Goal: Information Seeking & Learning: Learn about a topic

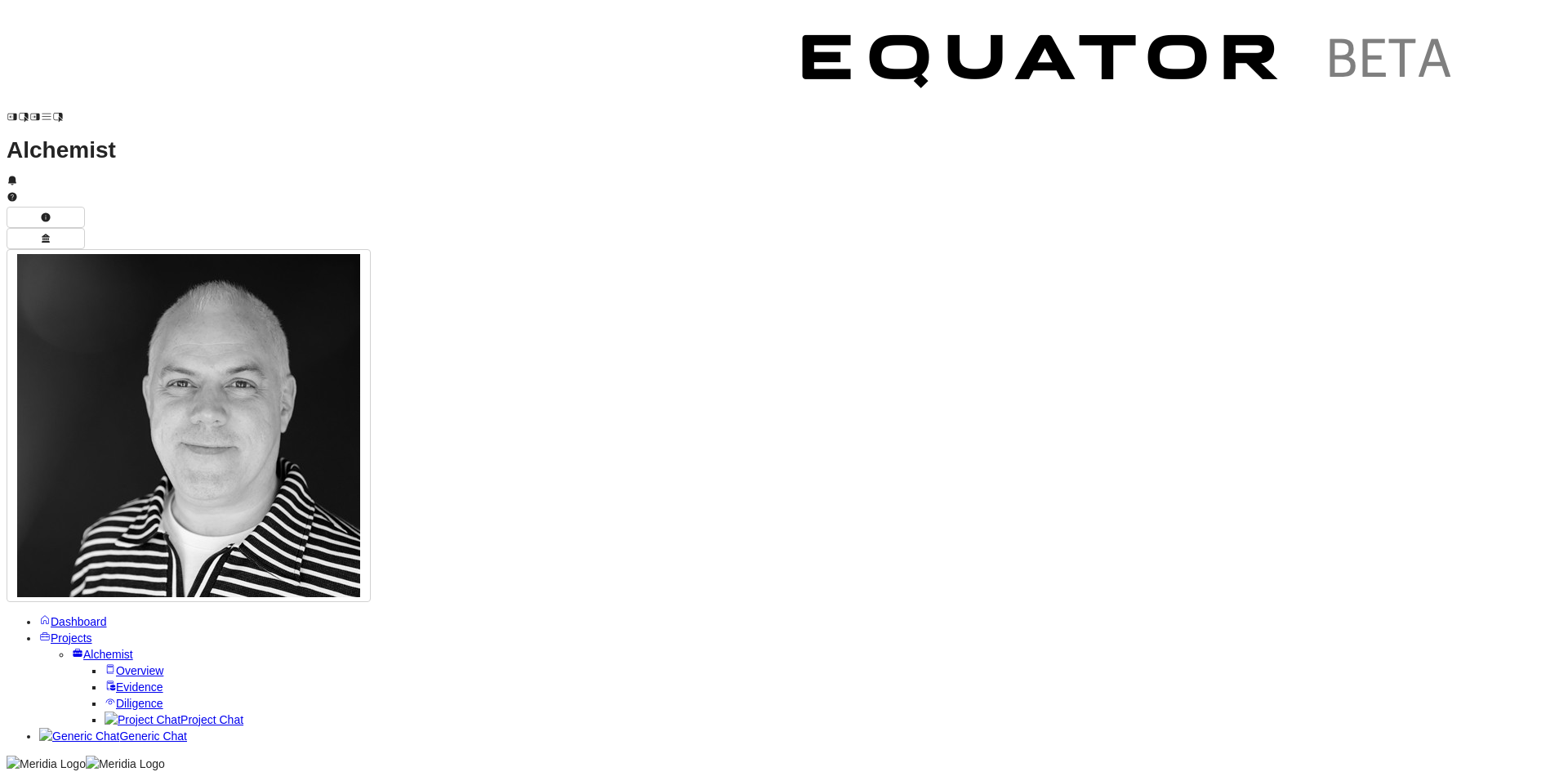
click at [116, 664] on span "Overview" at bounding box center [140, 671] width 48 height 13
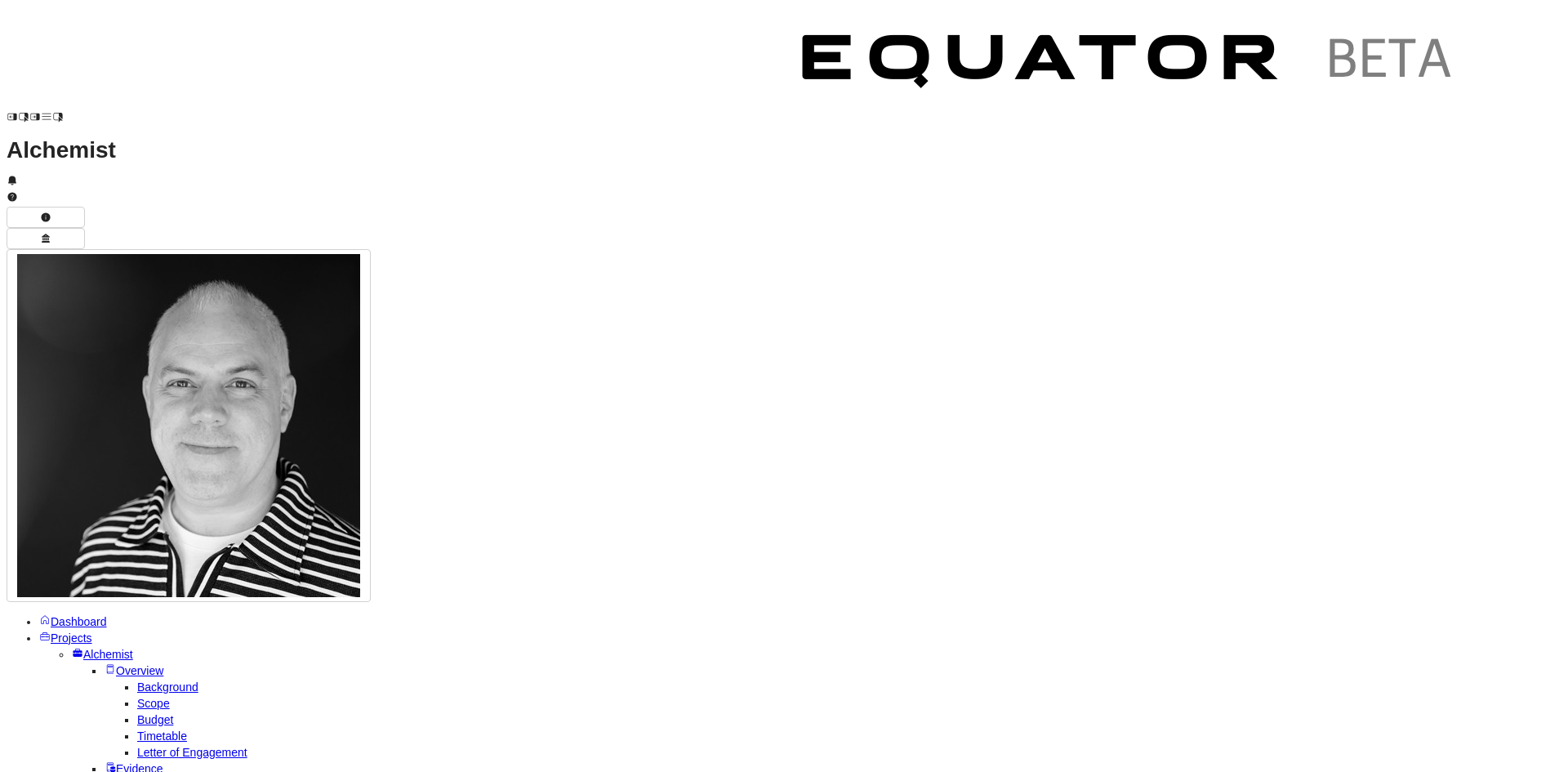
click at [52, 631] on span "Projects" at bounding box center [71, 638] width 41 height 13
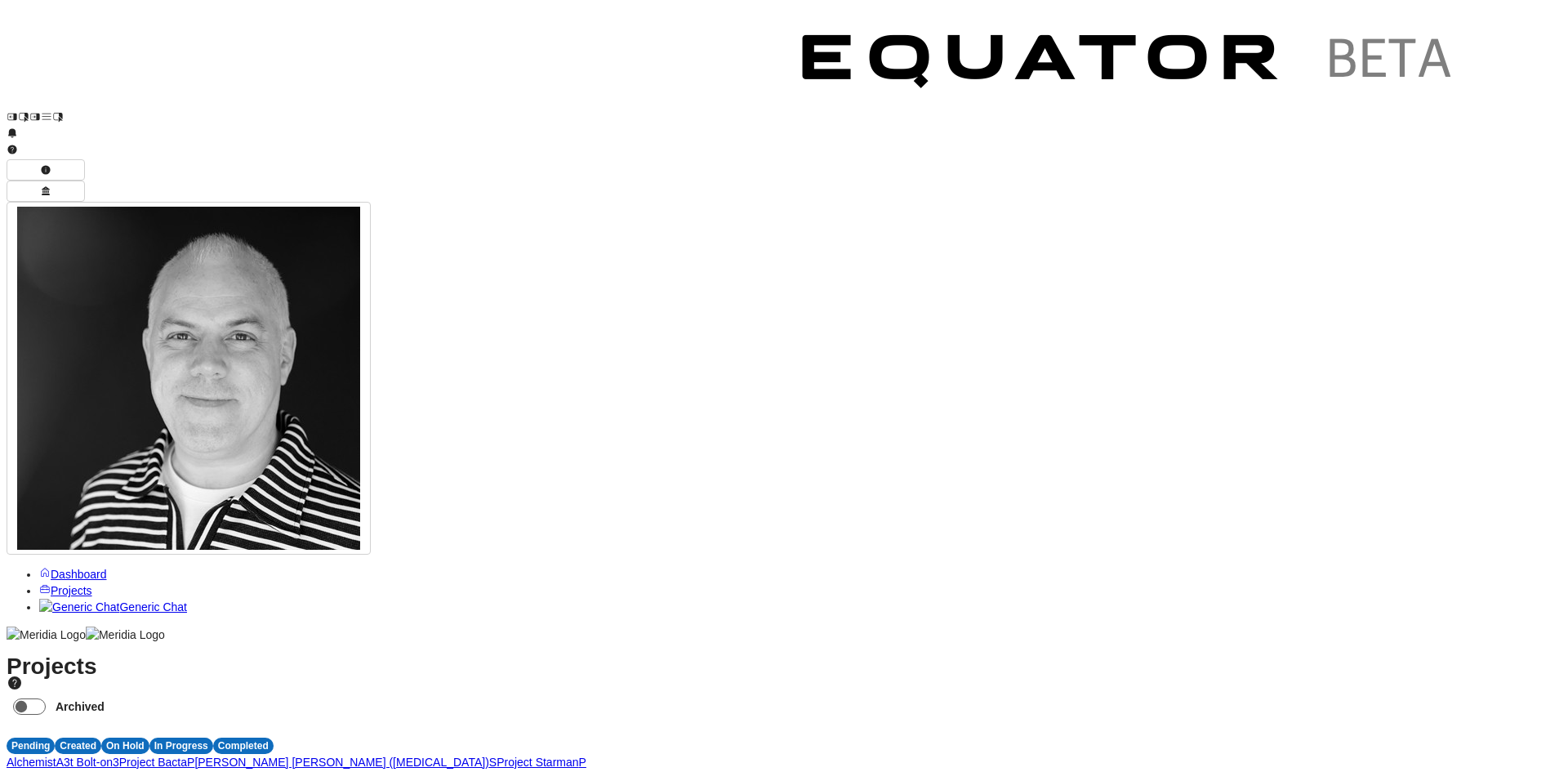
click at [195, 756] on span "P" at bounding box center [191, 763] width 7 height 13
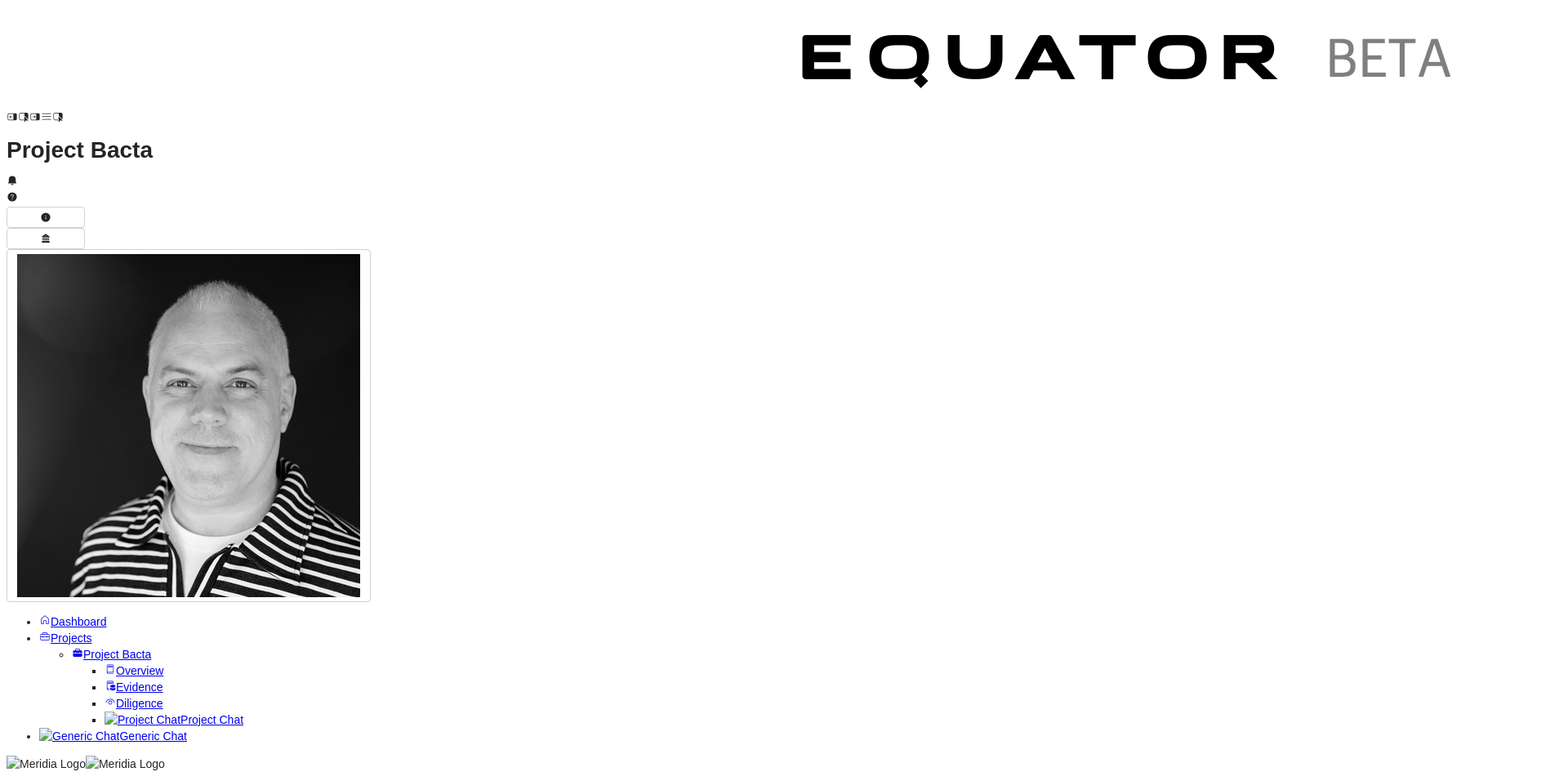
click at [116, 664] on span "Overview" at bounding box center [140, 671] width 48 height 13
click at [116, 763] on span "Evidence" at bounding box center [140, 769] width 48 height 13
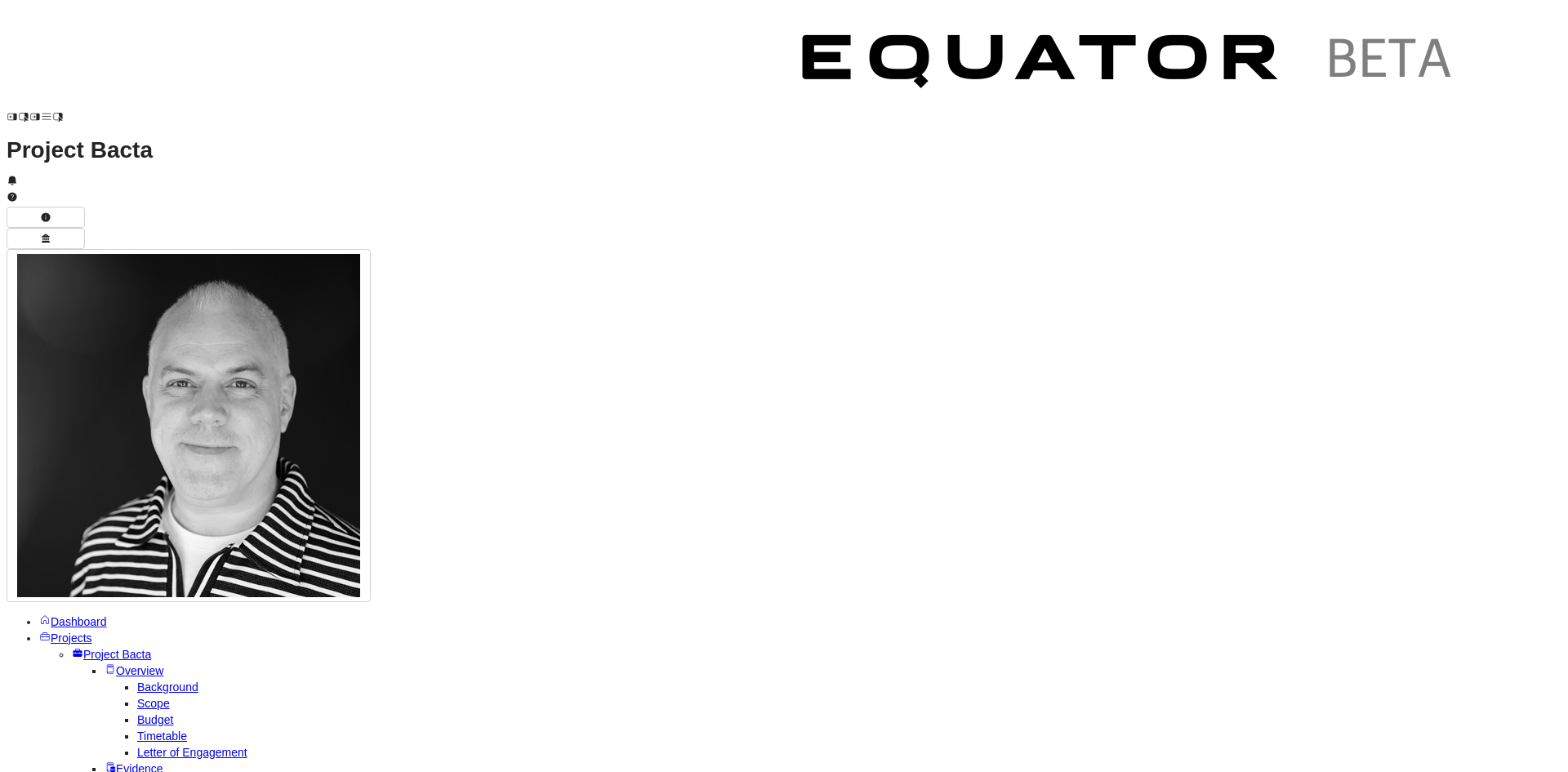
click at [137, 680] on span "Background" at bounding box center [167, 687] width 61 height 13
click at [75, 631] on span "Projects" at bounding box center [71, 638] width 41 height 13
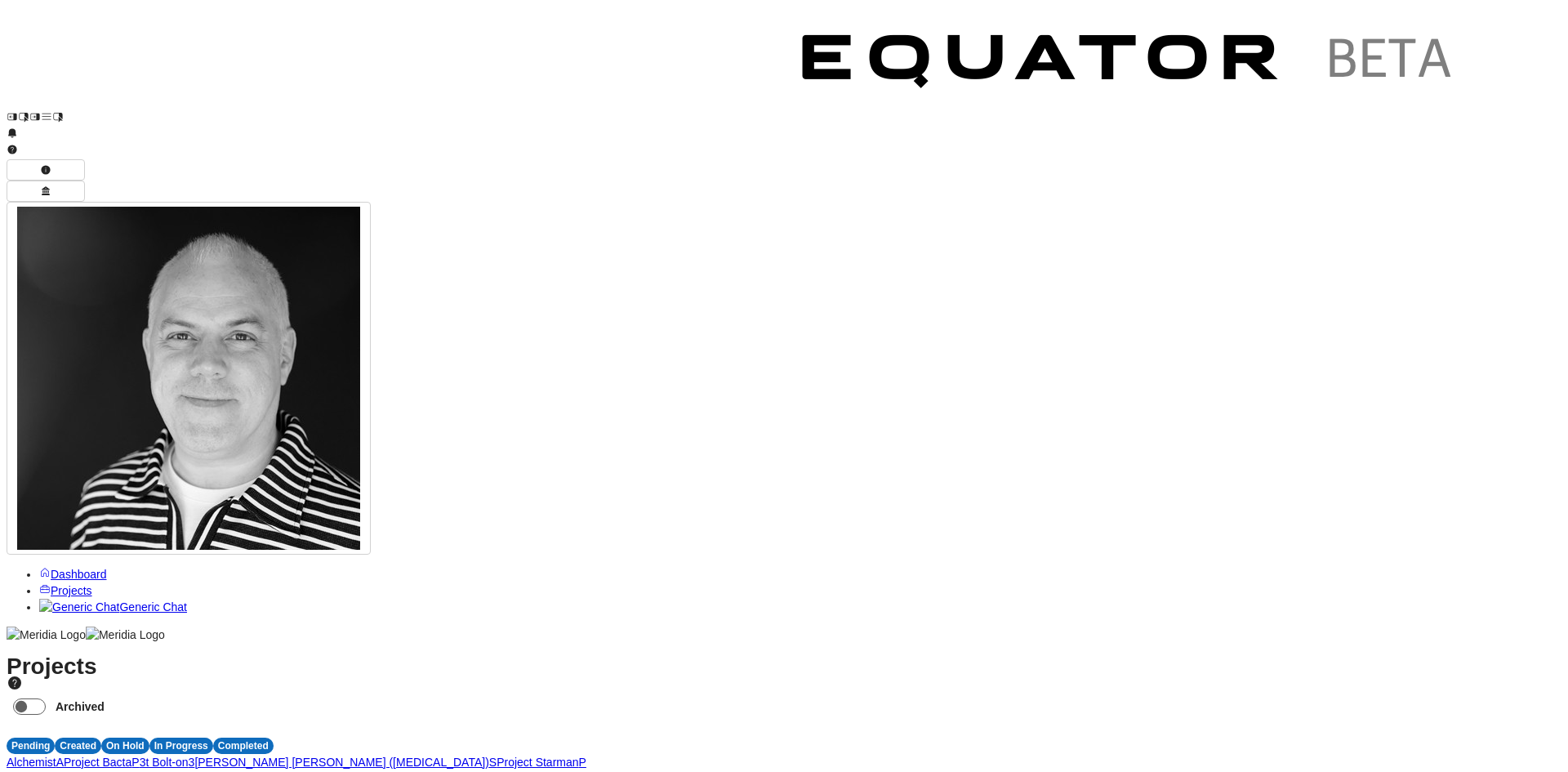
click at [64, 756] on span "A" at bounding box center [60, 763] width 7 height 13
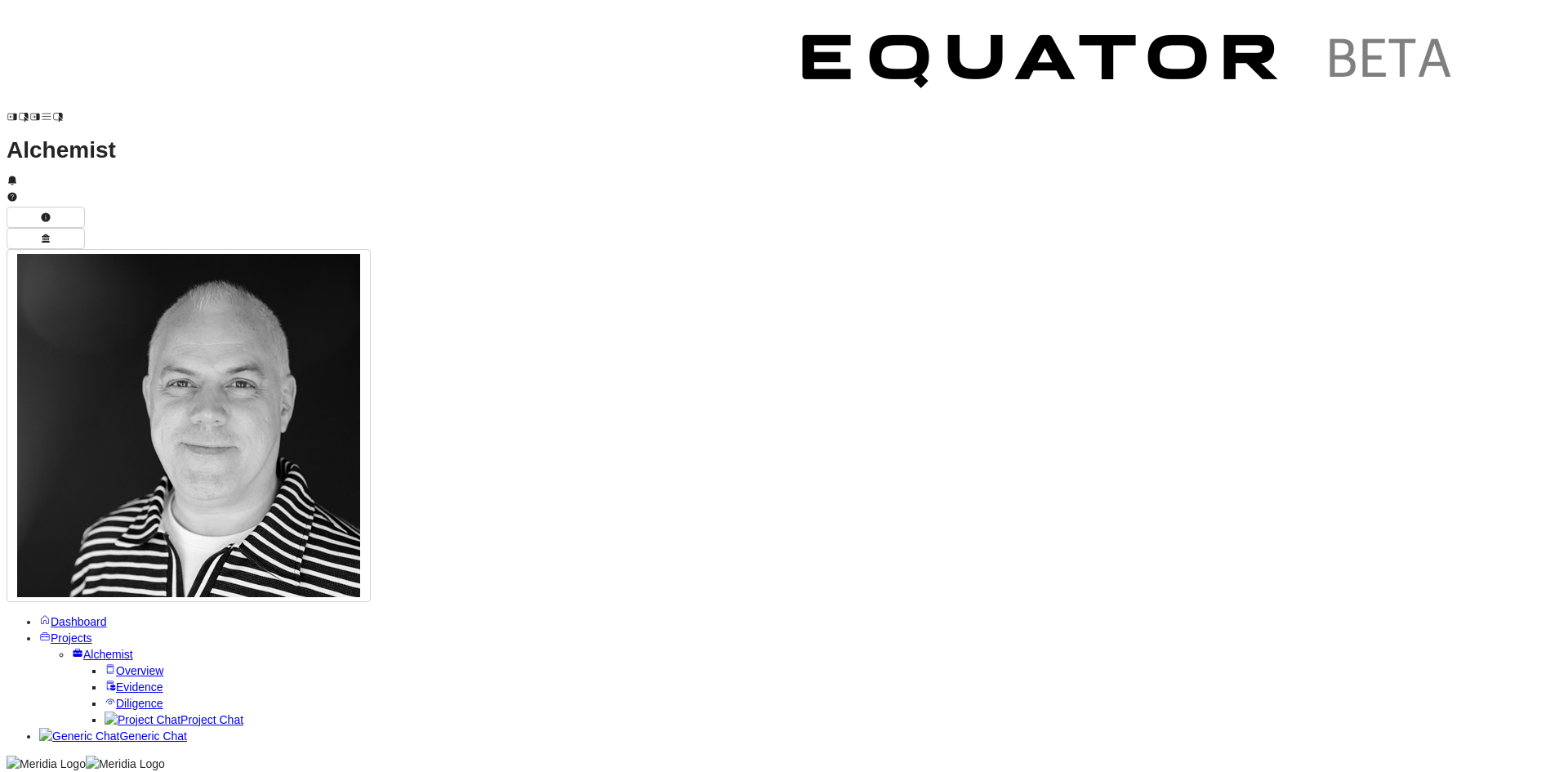
click at [116, 697] on span "Diligence" at bounding box center [140, 704] width 48 height 13
click at [137, 746] on span "Report" at bounding box center [154, 752] width 35 height 13
